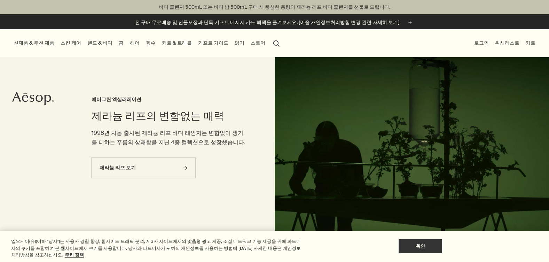
click at [97, 44] on link "핸드 & 바디" at bounding box center [100, 42] width 28 height 9
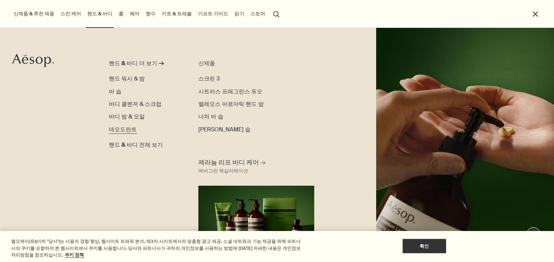
click at [129, 127] on span "데오도란트" at bounding box center [123, 129] width 28 height 7
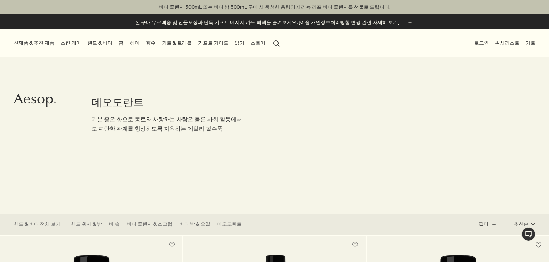
click at [131, 45] on link "헤어" at bounding box center [134, 42] width 13 height 9
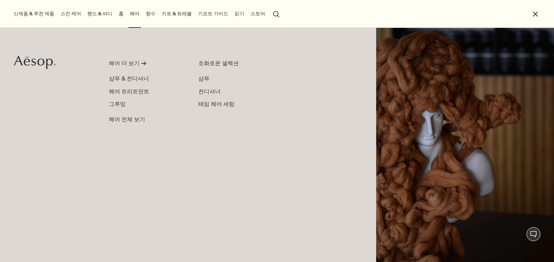
click at [41, 15] on button "신제품 & 추천 제품" at bounding box center [34, 13] width 44 height 9
